Goal: Browse casually

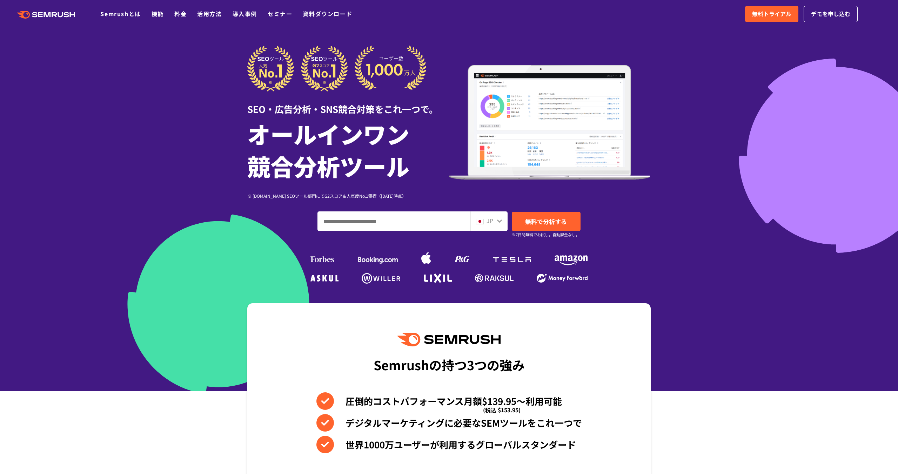
click at [265, 110] on div "SEO・広告分析・SNS競合対策をこれ一つで。" at bounding box center [348, 104] width 202 height 24
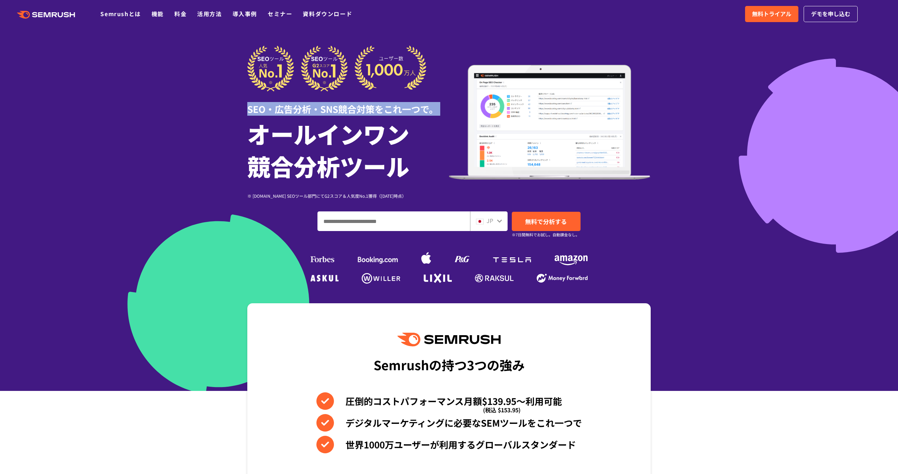
click at [265, 110] on div "SEO・広告分析・SNS競合対策をこれ一つで。" at bounding box center [348, 104] width 202 height 24
